Goal: Task Accomplishment & Management: Complete application form

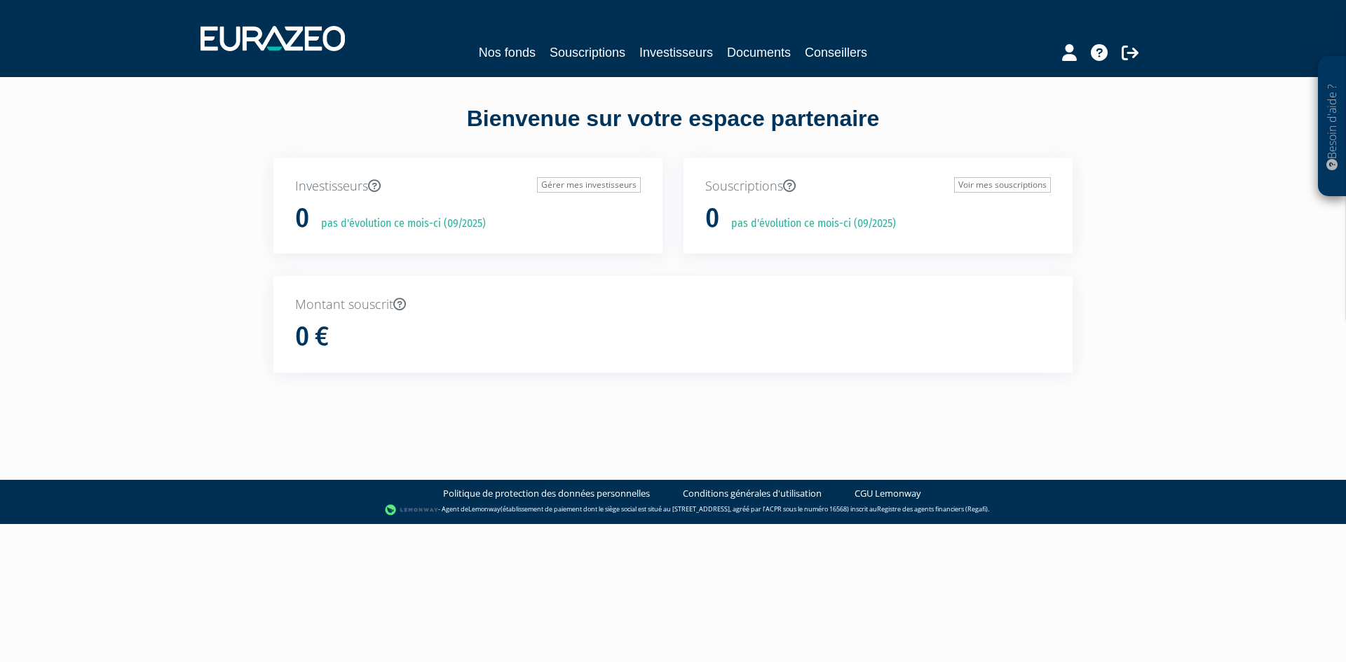
click at [688, 66] on nav "Nos fonds Souscriptions Investisseurs Documents Conseillers" at bounding box center [673, 38] width 1346 height 77
click at [684, 50] on link "Investisseurs" at bounding box center [676, 53] width 74 height 20
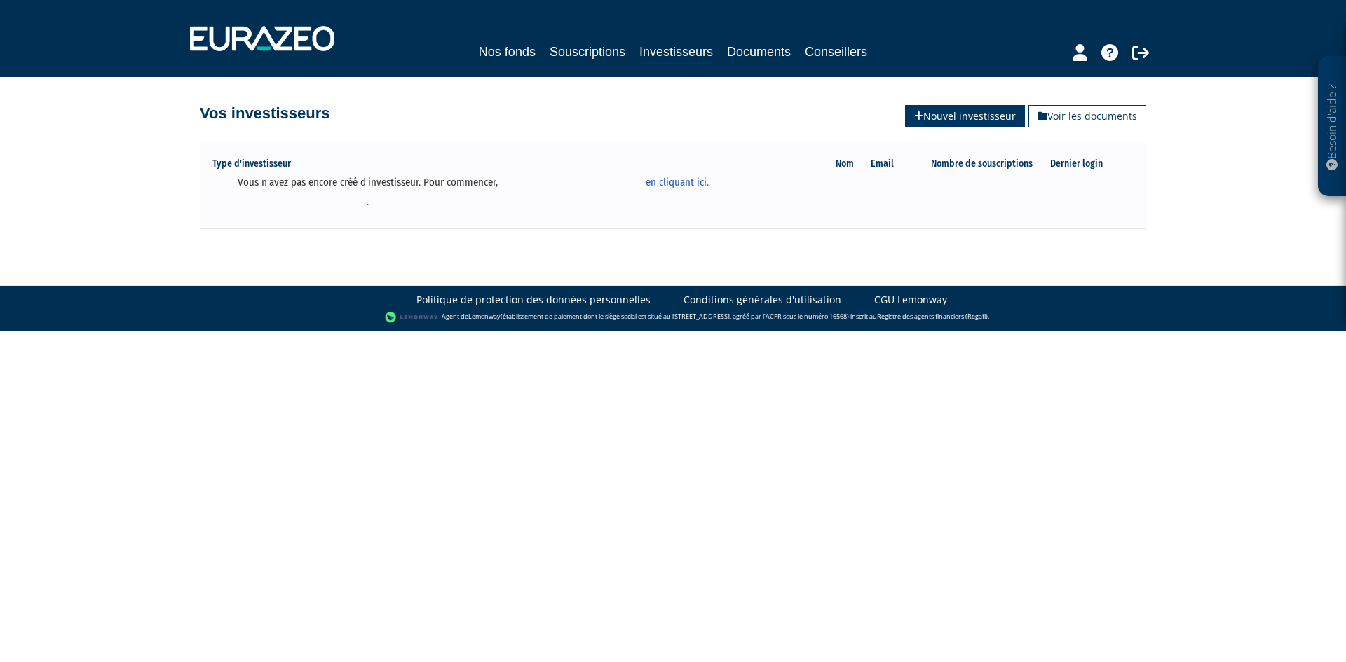
click at [920, 117] on link "Nouvel investisseur" at bounding box center [965, 116] width 120 height 22
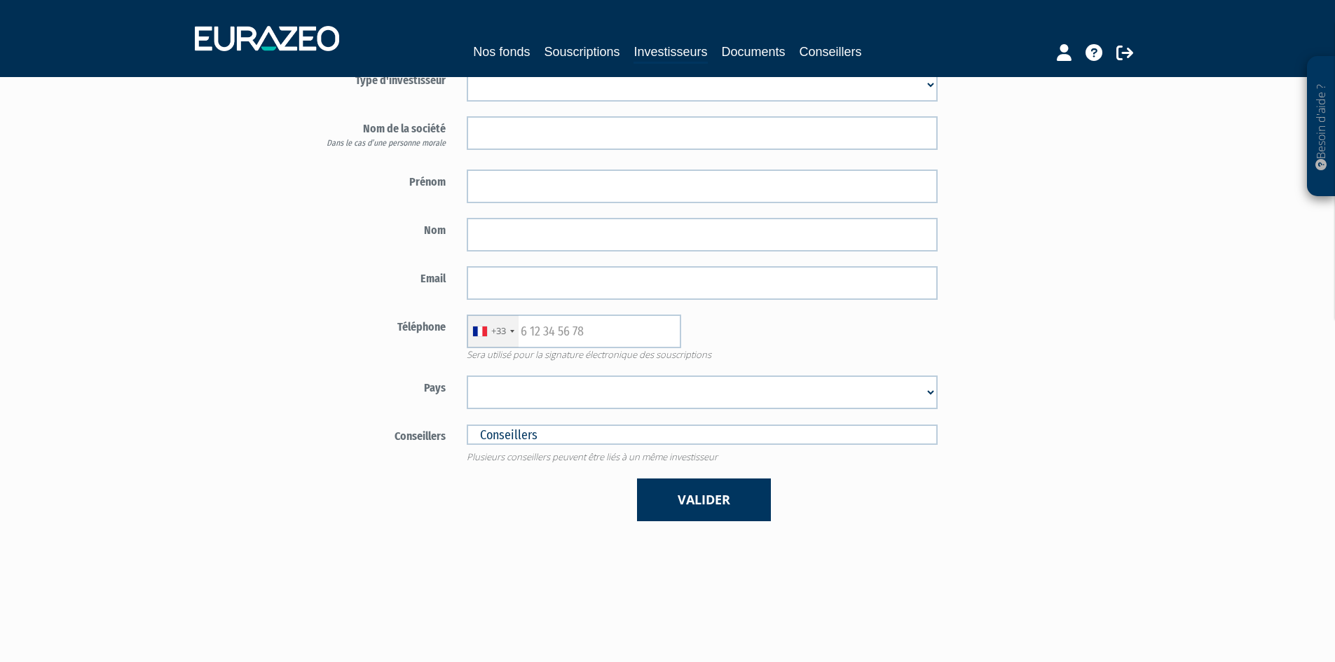
scroll to position [144, 0]
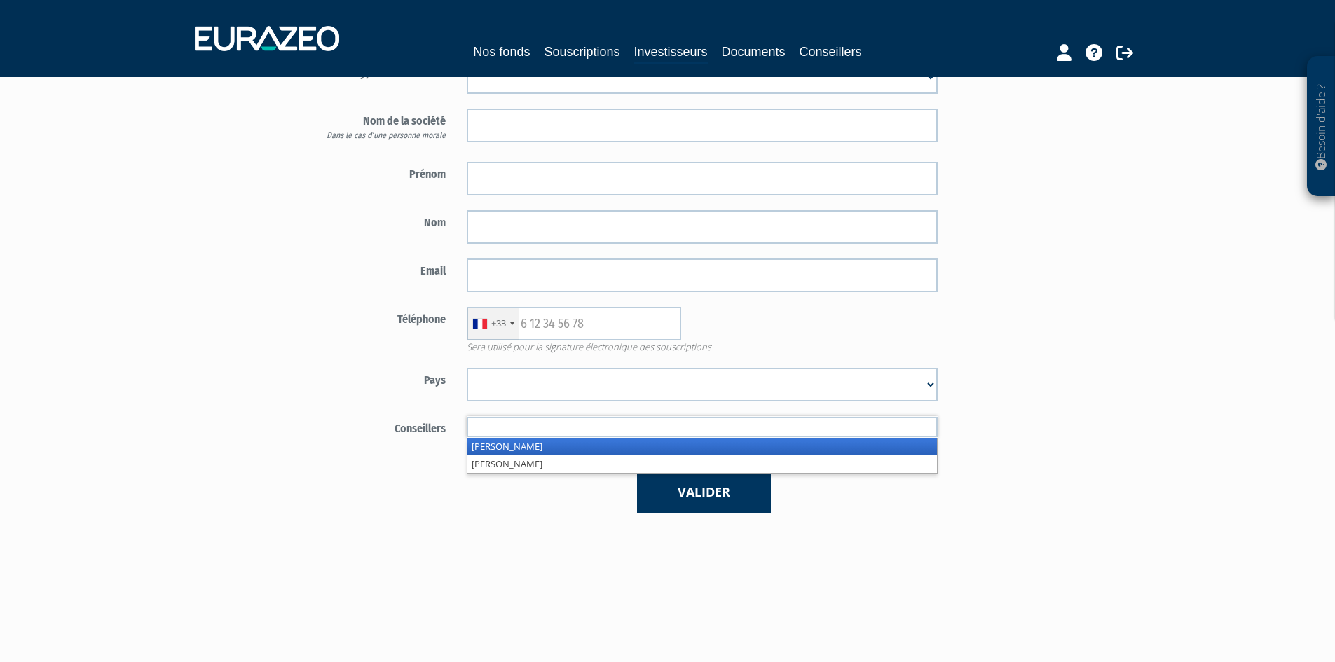
click at [653, 434] on input "text" at bounding box center [702, 427] width 471 height 20
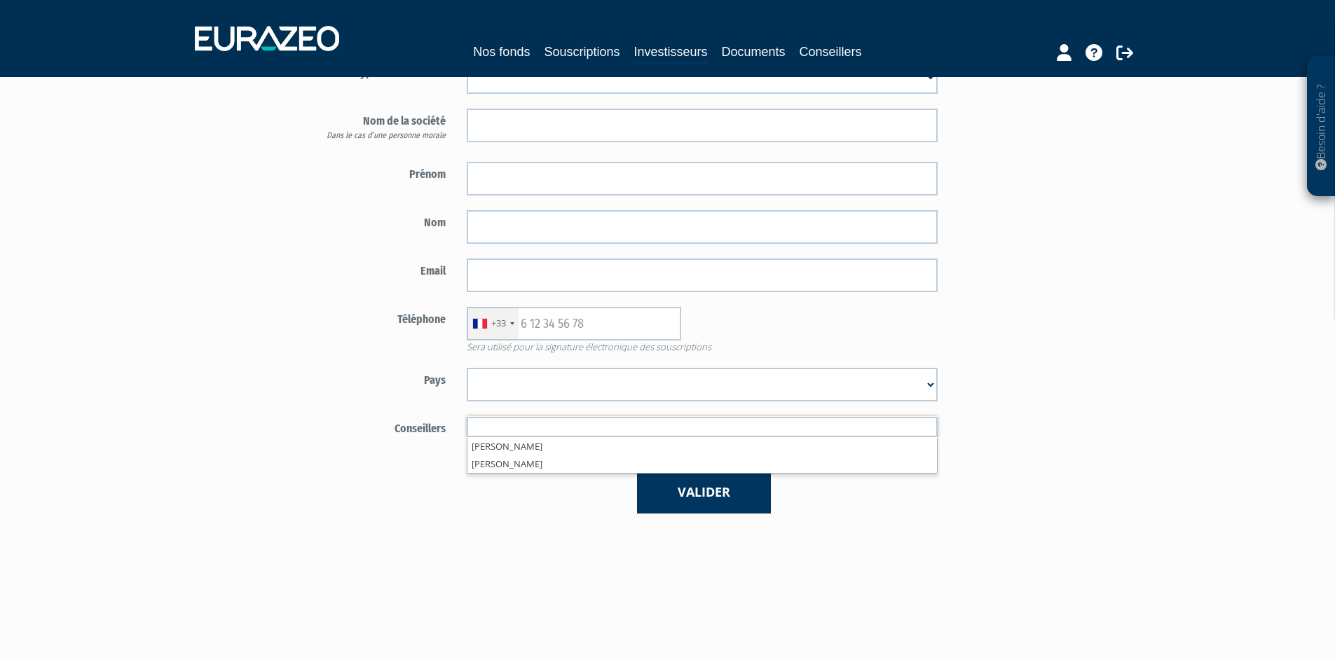
click at [533, 500] on div "Valider" at bounding box center [702, 492] width 492 height 43
type input "Conseillers"
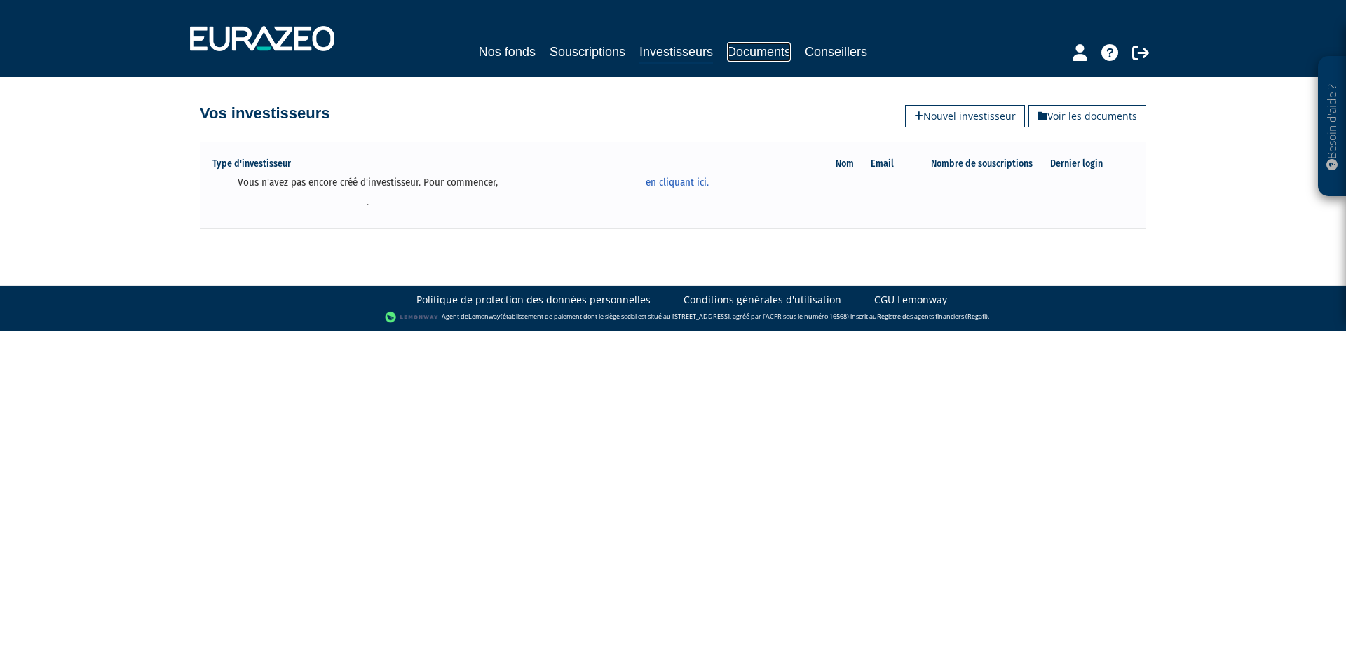
click at [735, 56] on link "Documents" at bounding box center [759, 52] width 64 height 20
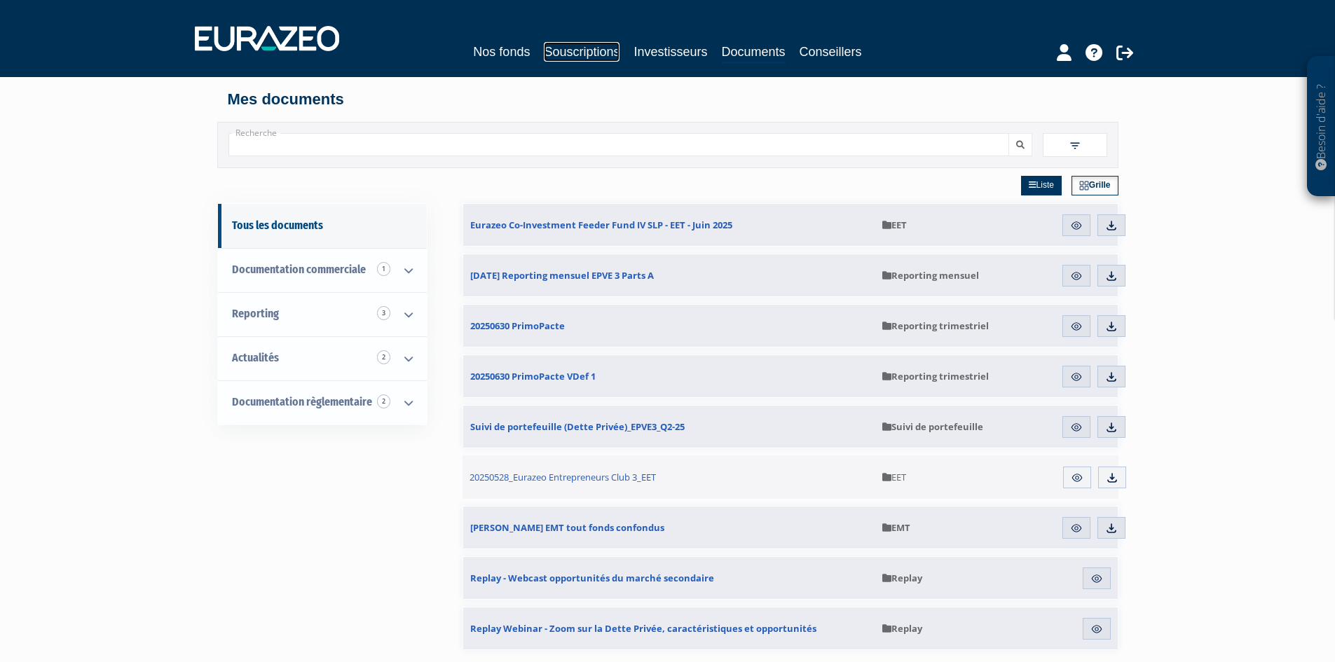
click at [586, 57] on link "Souscriptions" at bounding box center [582, 52] width 76 height 20
